Goal: Find specific page/section: Find specific page/section

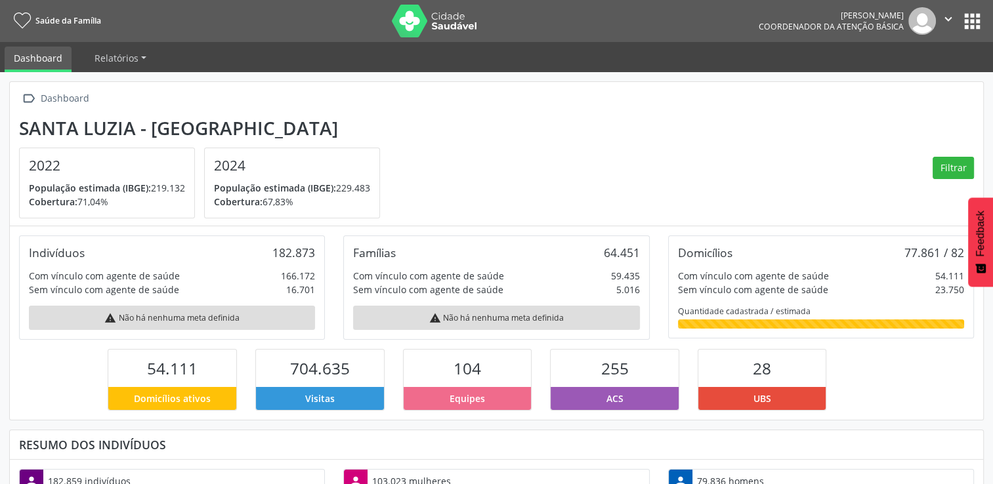
scroll to position [216, 324]
click at [986, 24] on nav "Saúde da Família [PERSON_NAME] Coordenador da Atenção Básica  Configurações Sa…" at bounding box center [496, 21] width 993 height 42
click at [971, 17] on button "apps" at bounding box center [972, 21] width 23 height 23
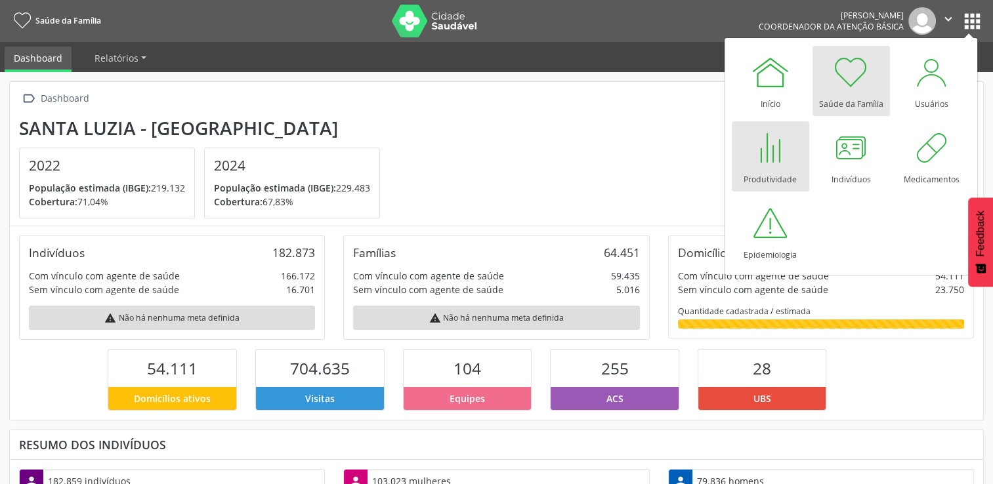
click at [778, 144] on div at bounding box center [770, 147] width 39 height 39
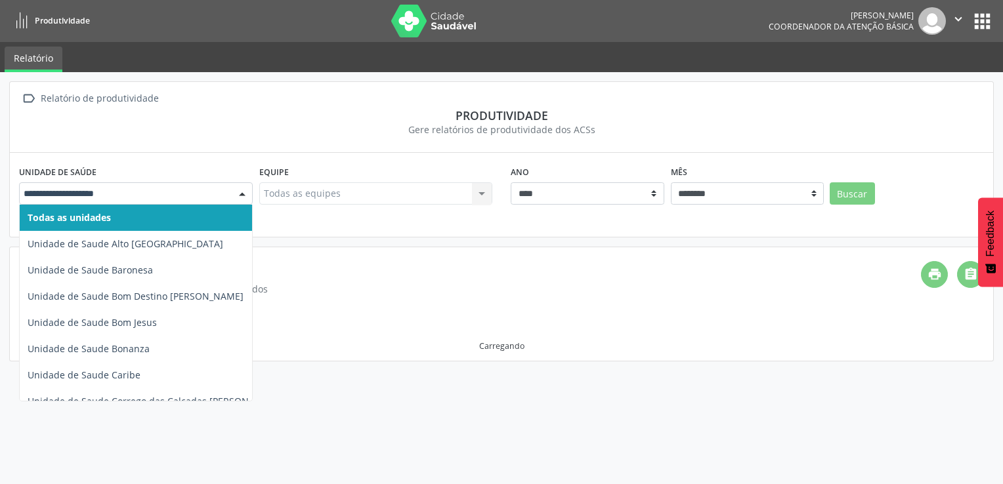
click at [243, 188] on div at bounding box center [242, 194] width 20 height 22
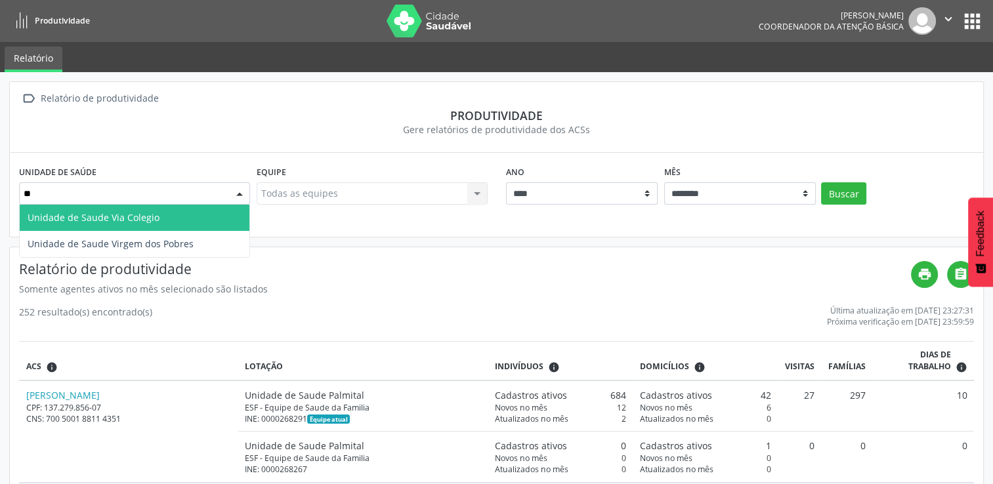
type input "***"
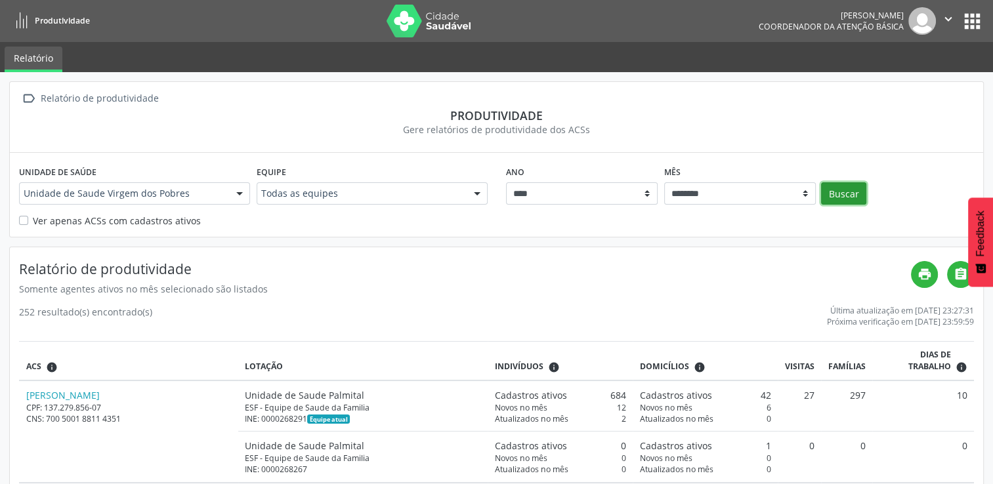
click at [830, 190] on button "Buscar" at bounding box center [843, 193] width 45 height 22
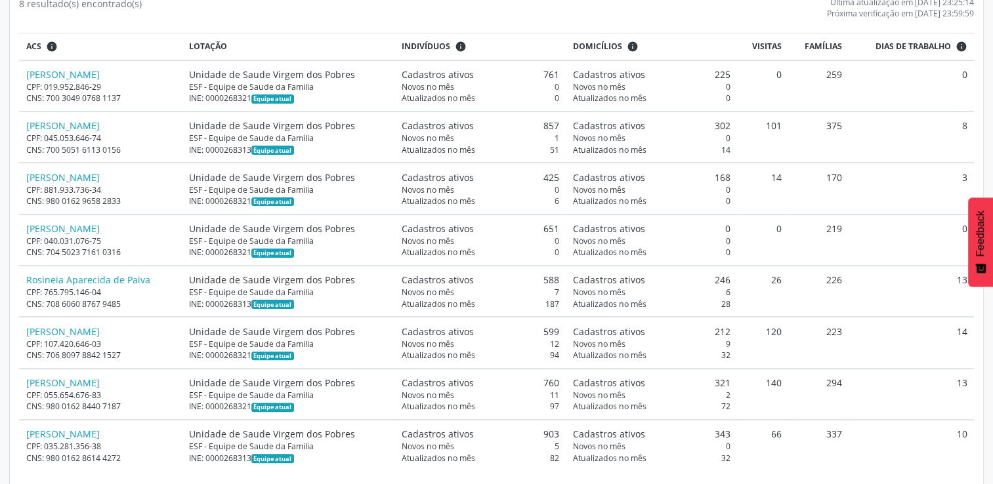
scroll to position [320, 0]
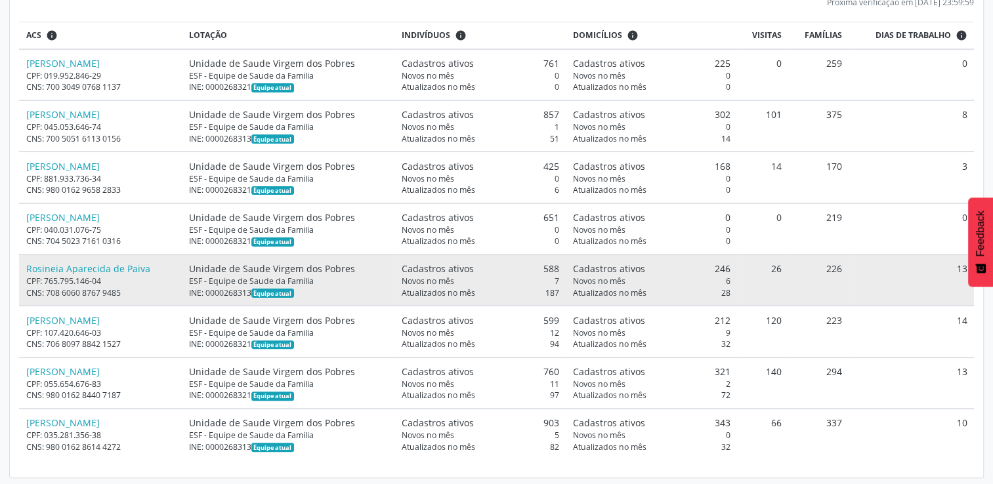
click at [102, 276] on div "CPF: 765.795.146-04" at bounding box center [100, 281] width 149 height 11
click at [100, 269] on link "Rosineia Aparecida de Paiva" at bounding box center [88, 268] width 124 height 12
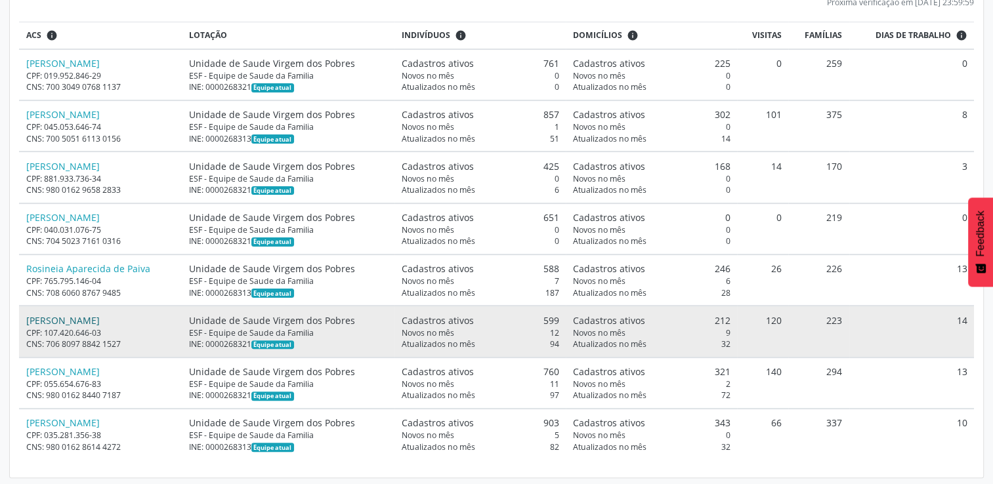
click at [75, 321] on link "[PERSON_NAME]" at bounding box center [62, 320] width 73 height 12
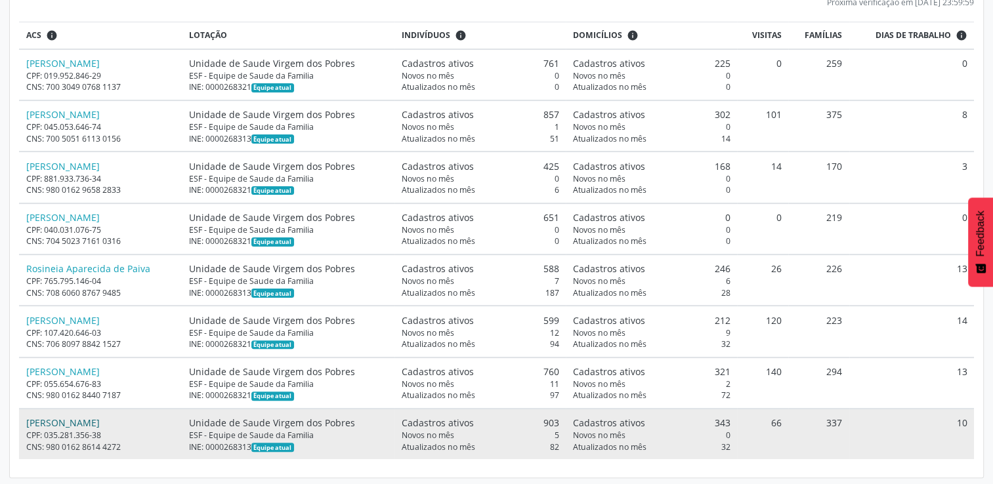
click at [58, 419] on link "[PERSON_NAME]" at bounding box center [62, 423] width 73 height 12
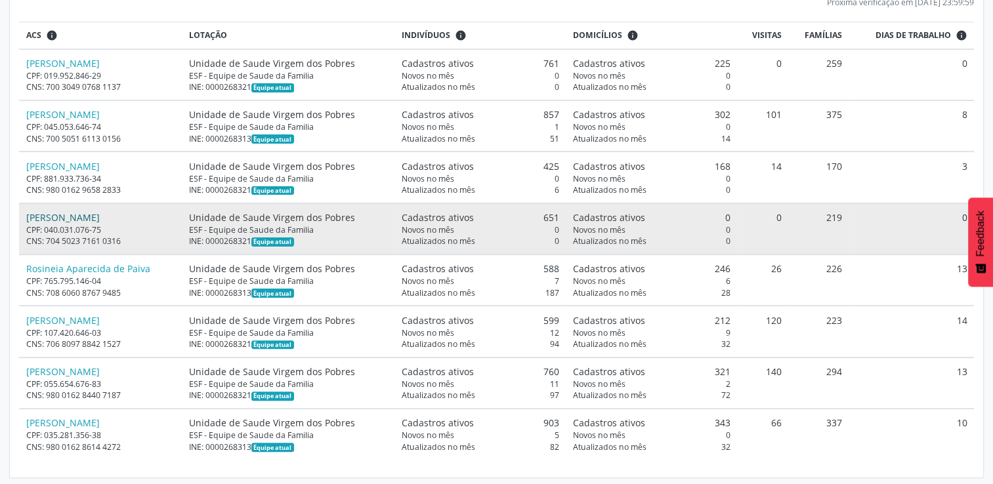
click at [59, 217] on link "[PERSON_NAME]" at bounding box center [62, 217] width 73 height 12
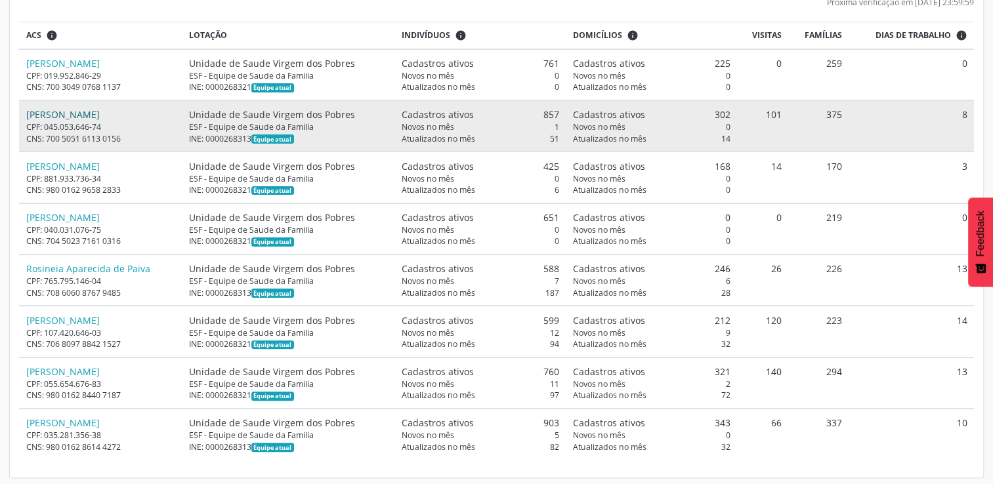
click at [64, 113] on link "[PERSON_NAME]" at bounding box center [62, 114] width 73 height 12
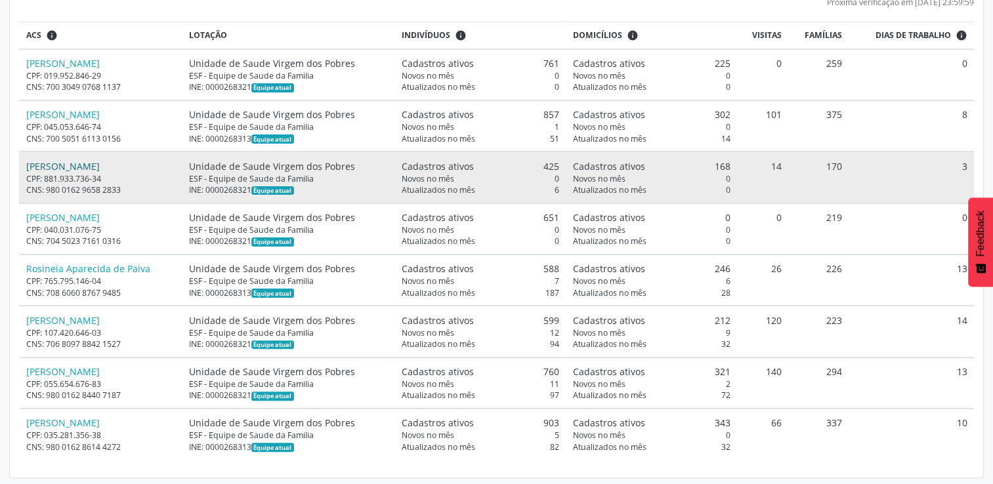
click at [76, 164] on link "[PERSON_NAME]" at bounding box center [62, 166] width 73 height 12
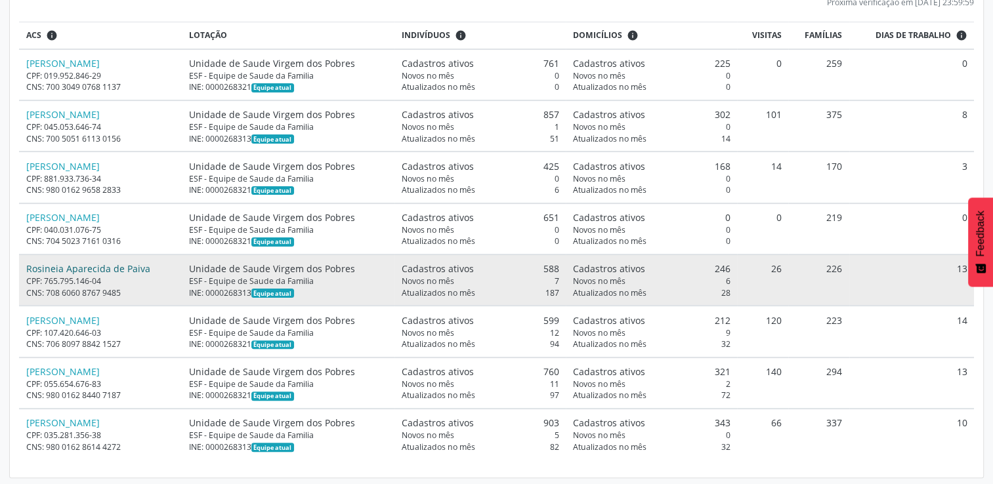
click at [49, 264] on link "Rosineia Aparecida de Paiva" at bounding box center [88, 268] width 124 height 12
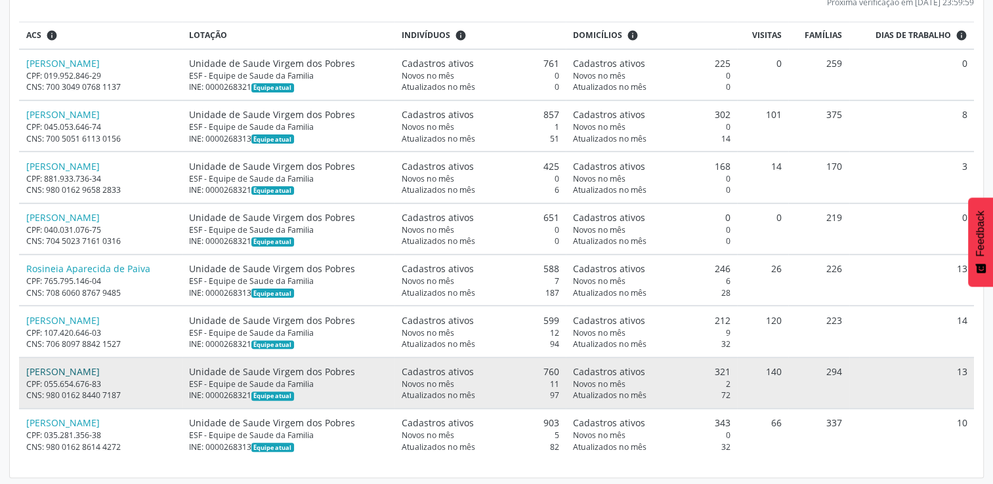
click at [66, 367] on link "[PERSON_NAME]" at bounding box center [62, 372] width 73 height 12
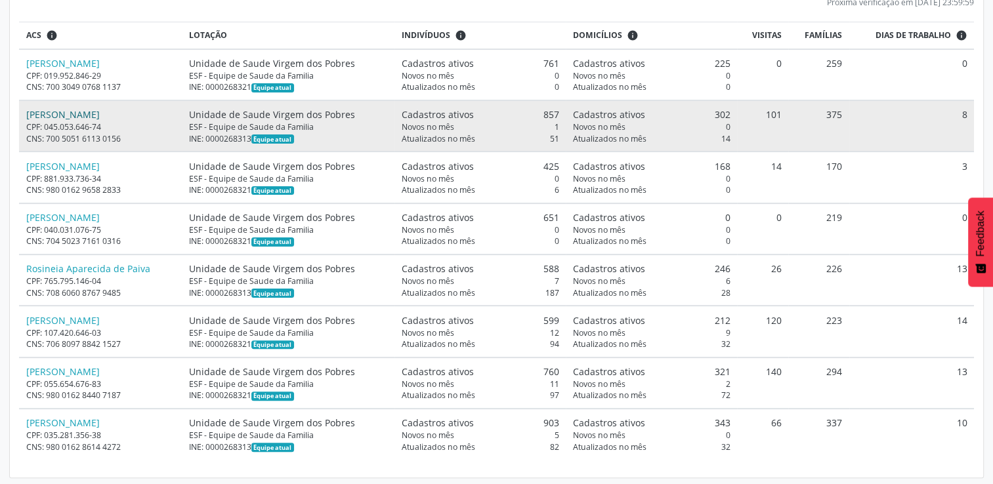
click at [63, 112] on link "[PERSON_NAME]" at bounding box center [62, 114] width 73 height 12
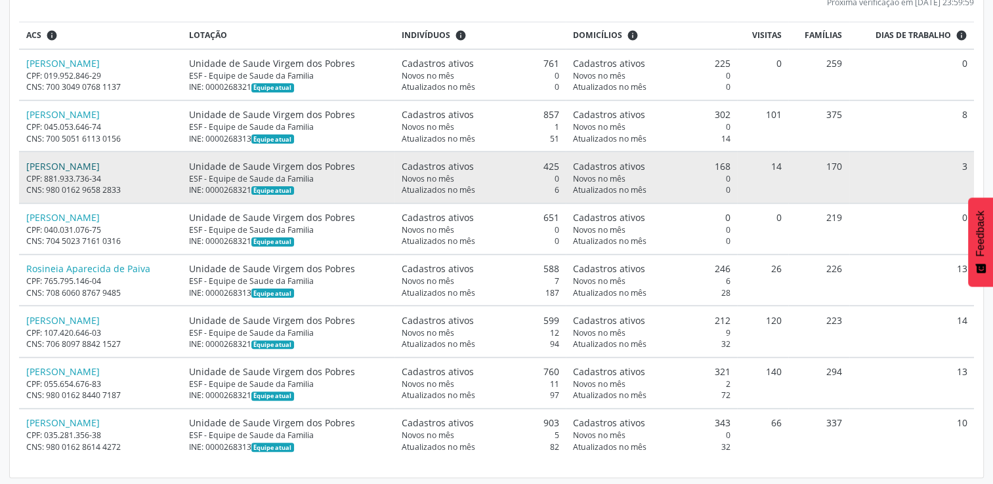
click at [68, 164] on link "[PERSON_NAME]" at bounding box center [62, 166] width 73 height 12
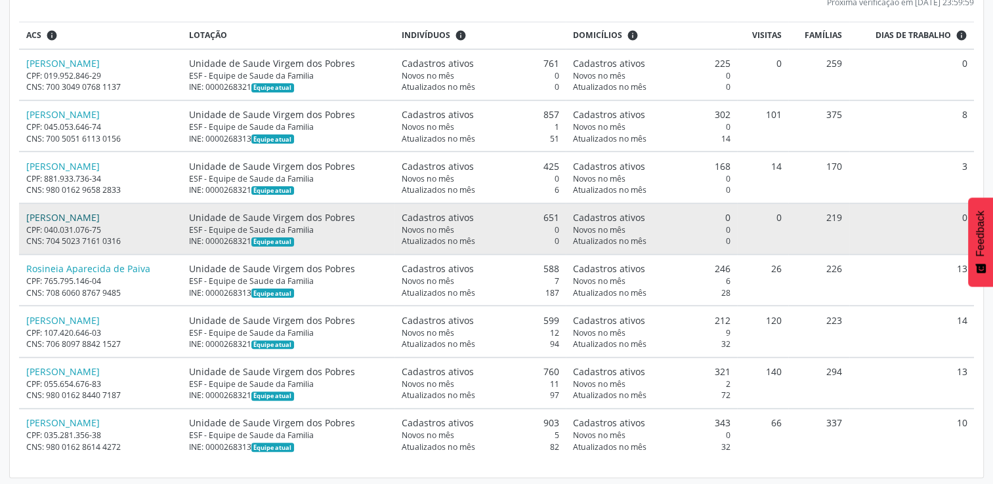
click at [72, 219] on link "[PERSON_NAME]" at bounding box center [62, 217] width 73 height 12
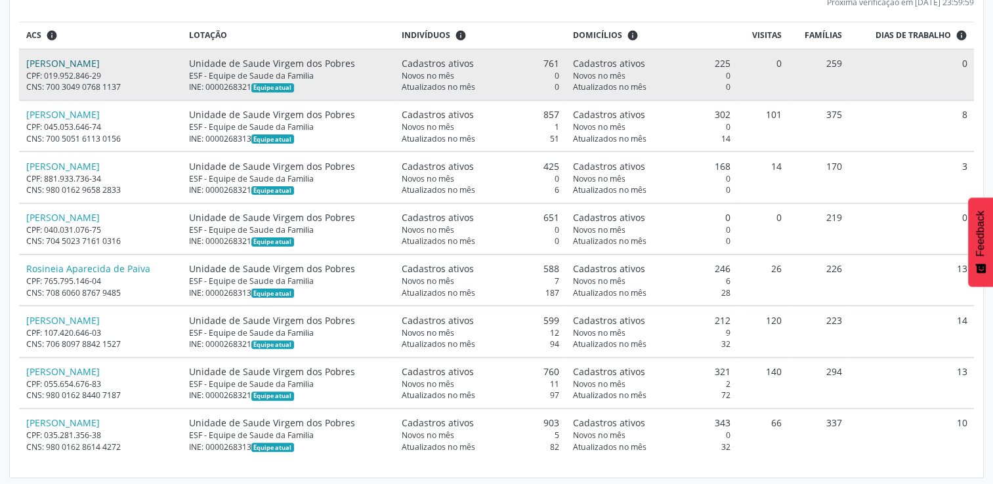
click at [88, 62] on link "[PERSON_NAME]" at bounding box center [62, 63] width 73 height 12
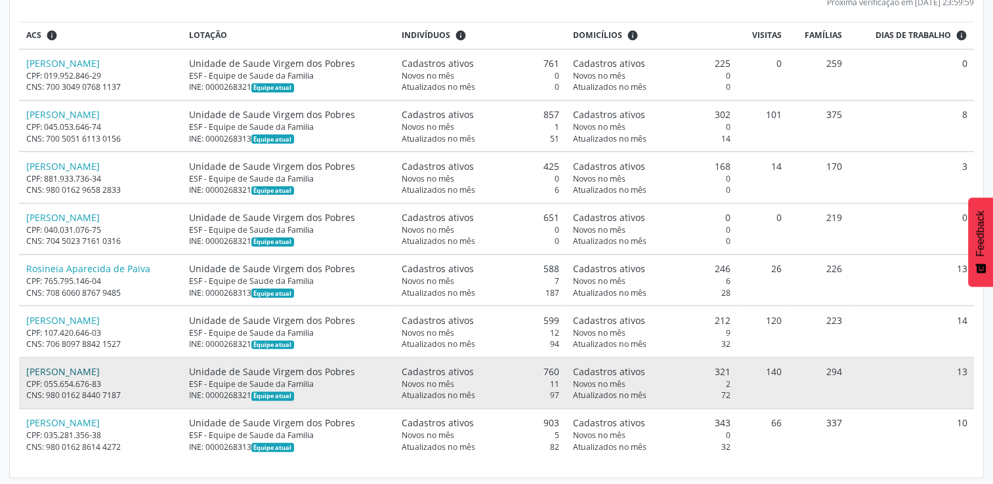
click at [79, 368] on link "[PERSON_NAME]" at bounding box center [62, 372] width 73 height 12
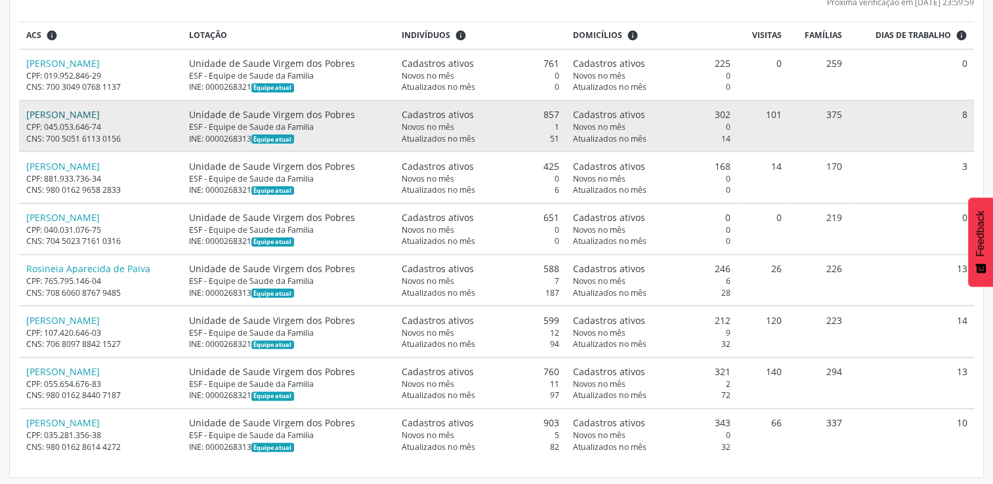
click at [59, 114] on link "[PERSON_NAME]" at bounding box center [62, 114] width 73 height 12
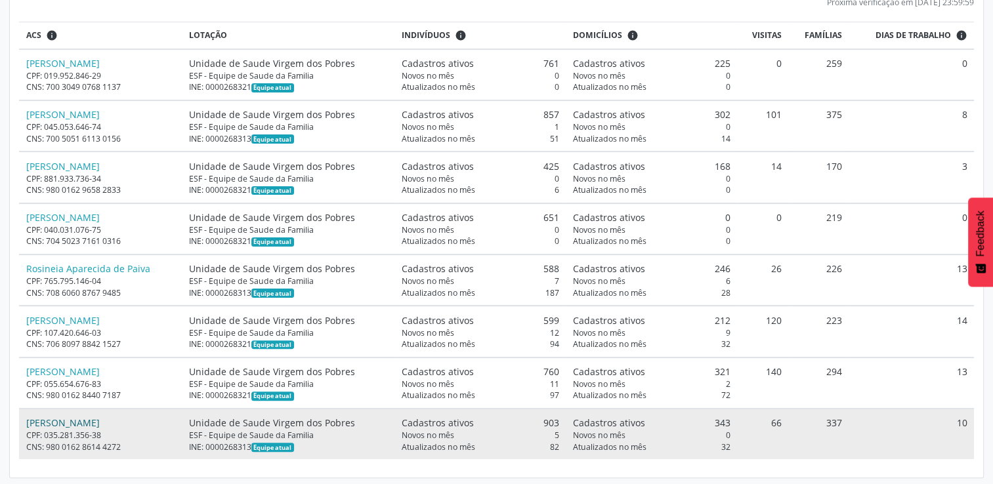
click at [58, 419] on link "[PERSON_NAME]" at bounding box center [62, 423] width 73 height 12
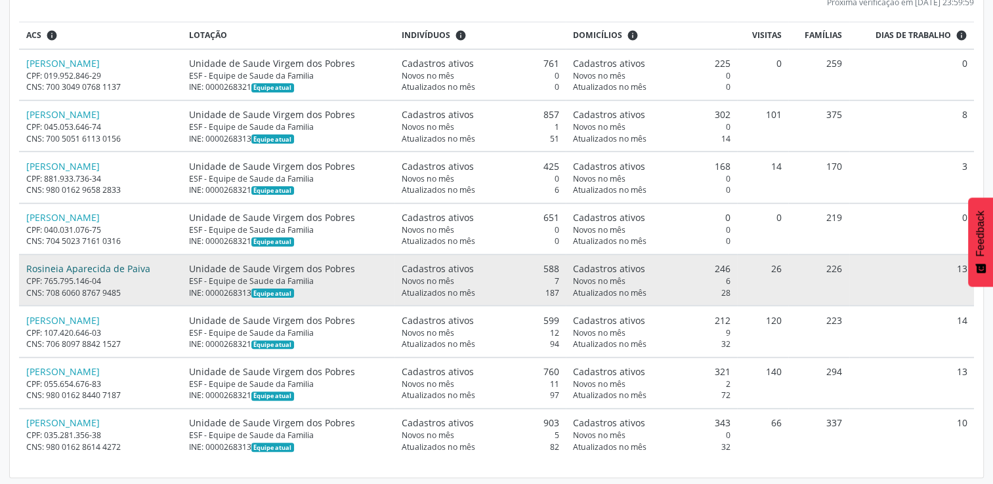
click at [90, 268] on link "Rosineia Aparecida de Paiva" at bounding box center [88, 268] width 124 height 12
